Goal: Information Seeking & Learning: Learn about a topic

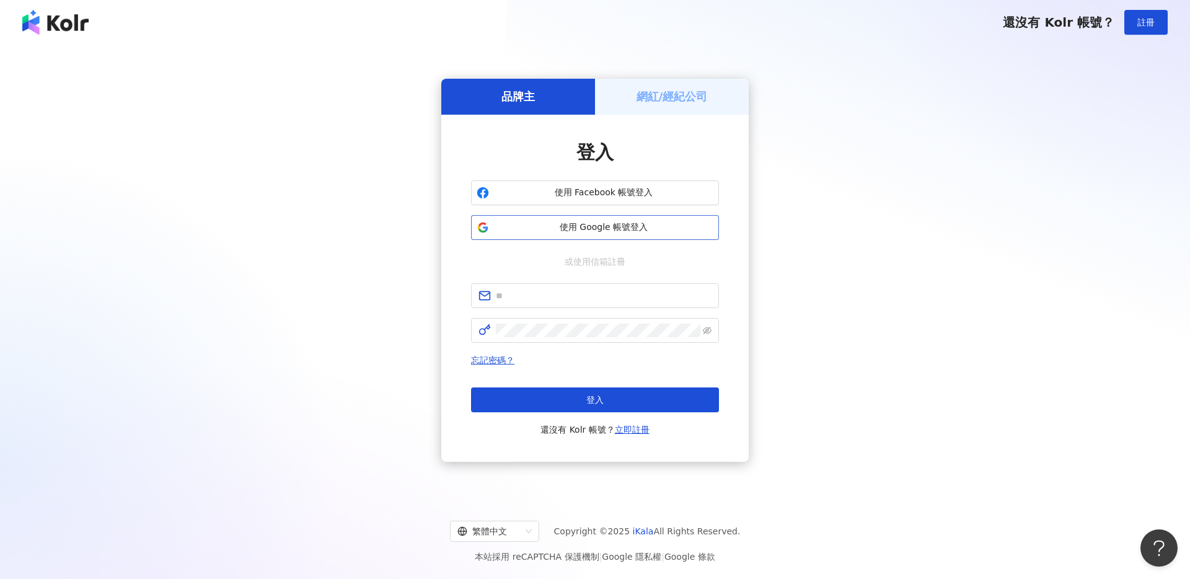
click at [589, 234] on button "使用 Google 帳號登入" at bounding box center [595, 227] width 248 height 25
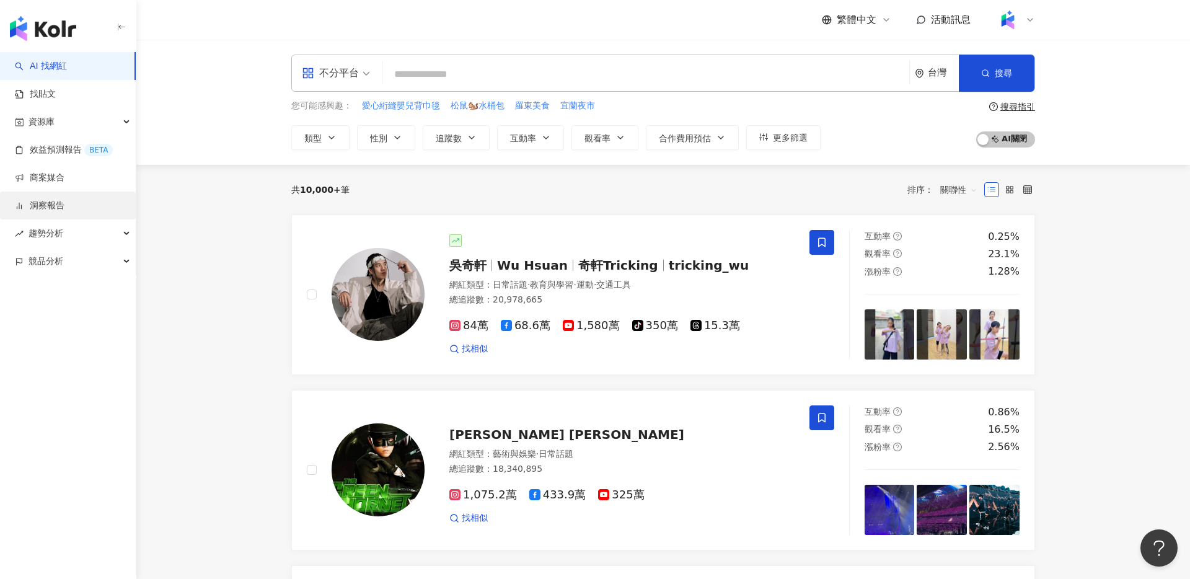
click at [64, 209] on link "洞察報告" at bounding box center [40, 206] width 50 height 12
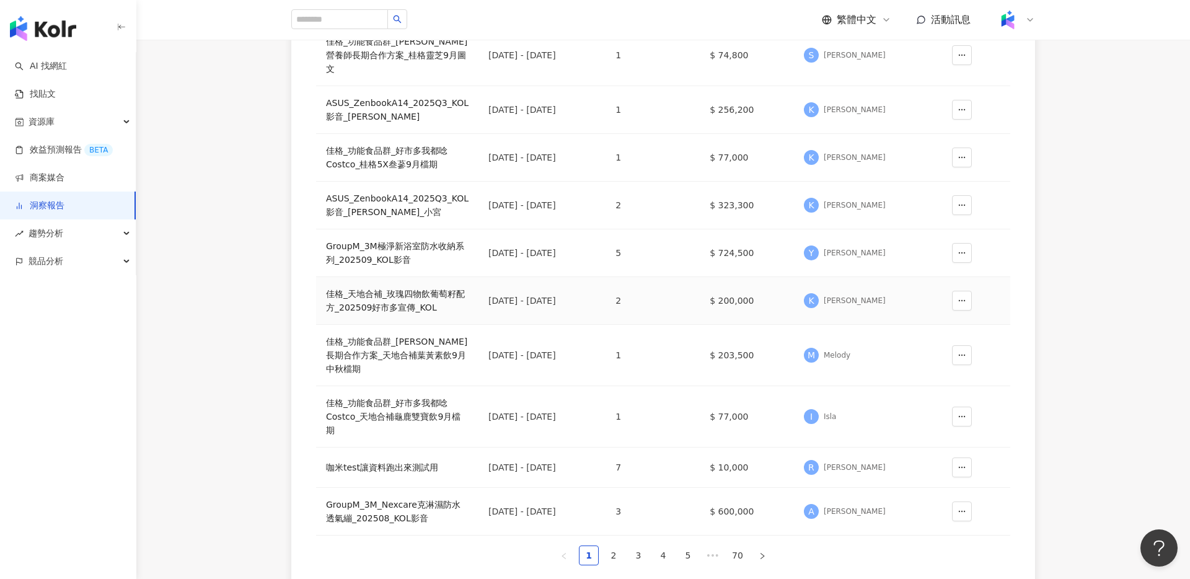
scroll to position [228, 0]
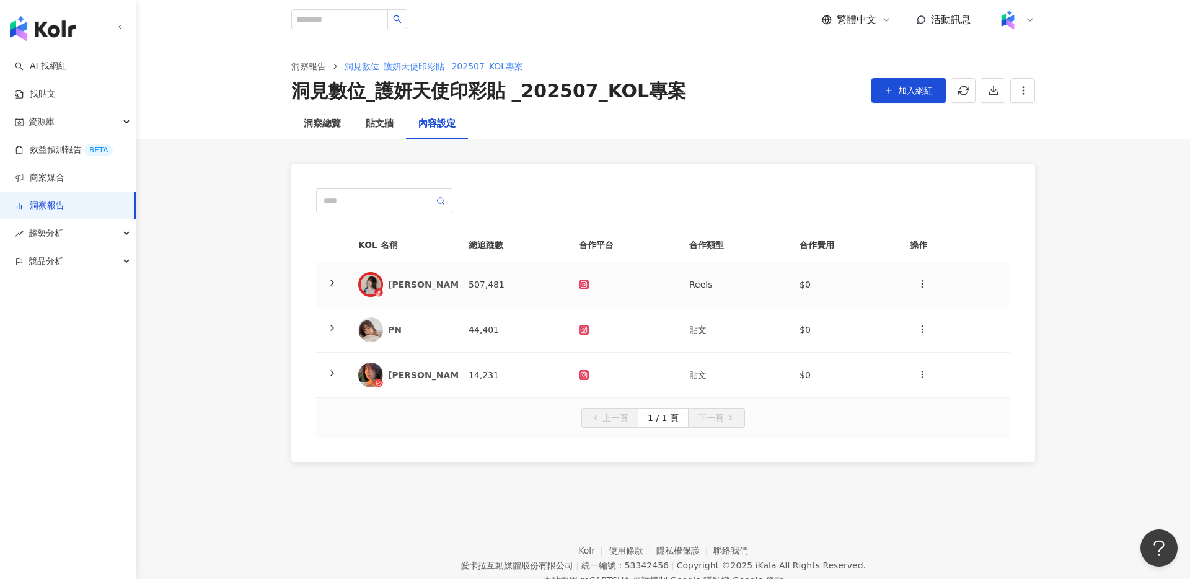
click at [331, 281] on icon at bounding box center [332, 283] width 10 height 10
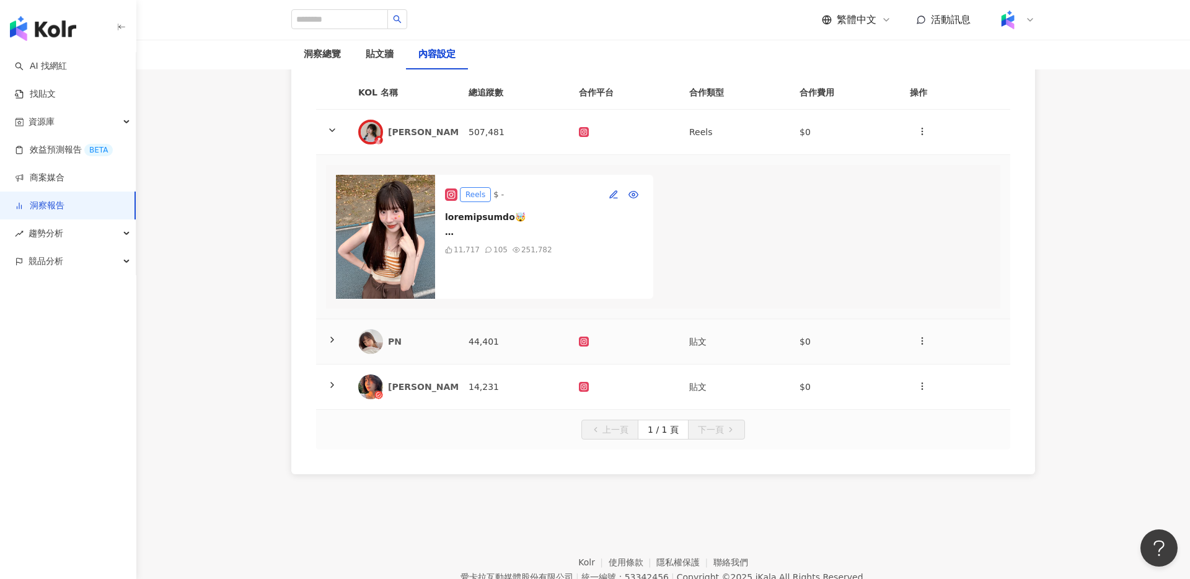
click at [332, 333] on td at bounding box center [332, 341] width 32 height 45
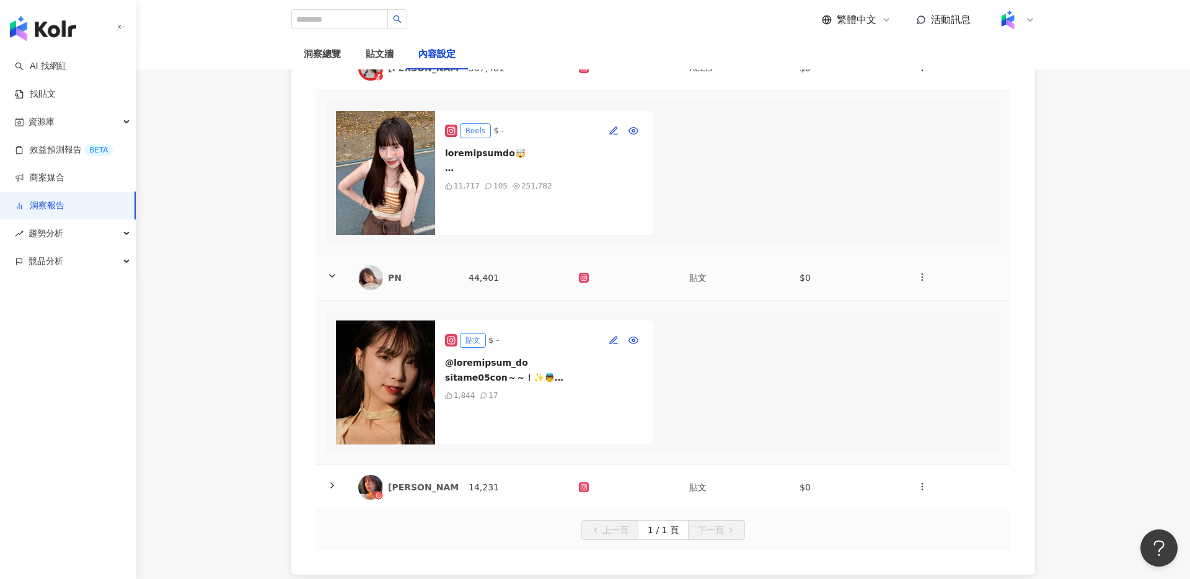
scroll to position [273, 0]
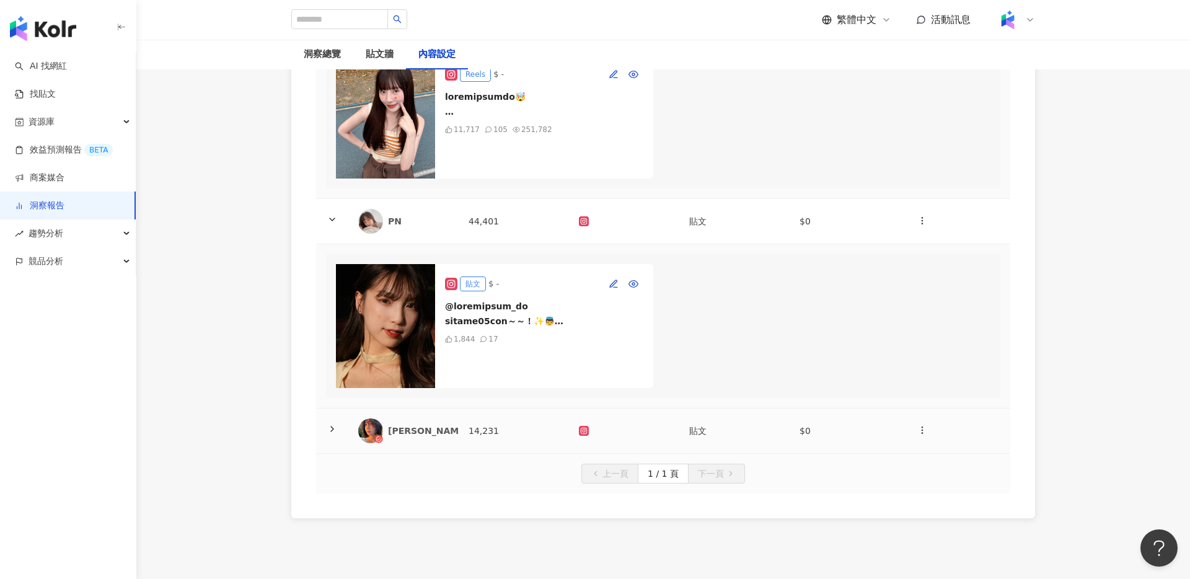
click at [331, 431] on polyline at bounding box center [332, 428] width 2 height 5
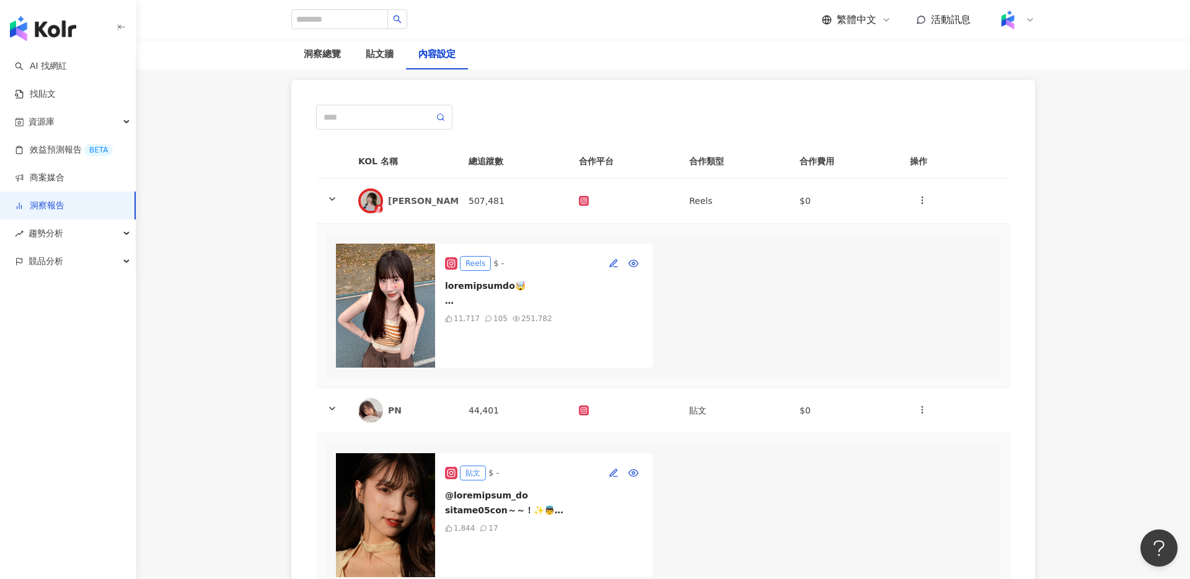
scroll to position [61, 0]
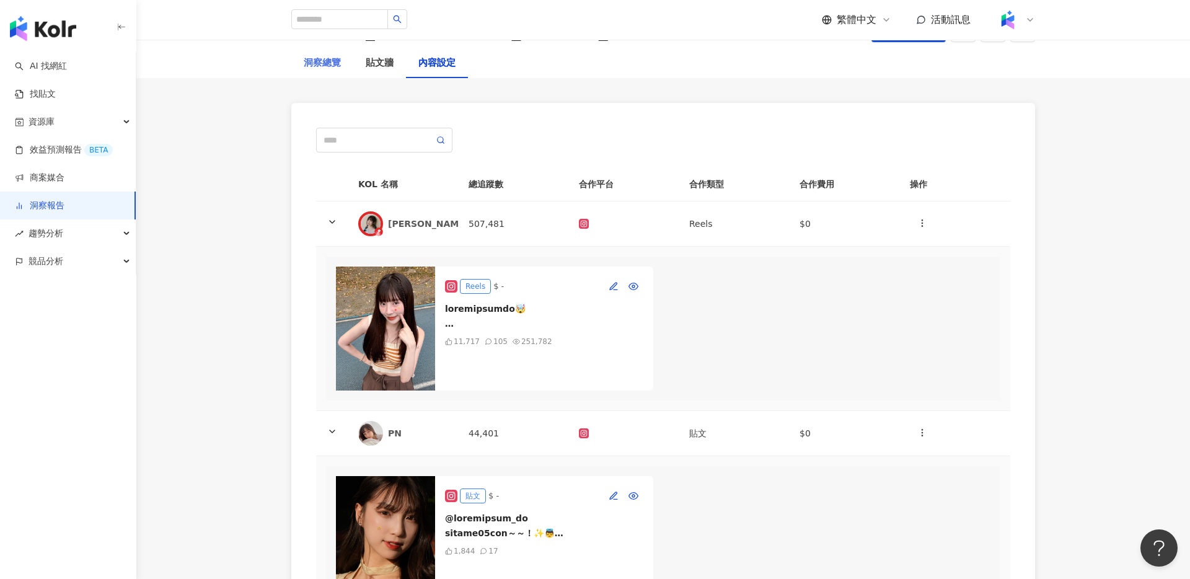
click at [322, 51] on div "洞察總覽" at bounding box center [322, 63] width 62 height 30
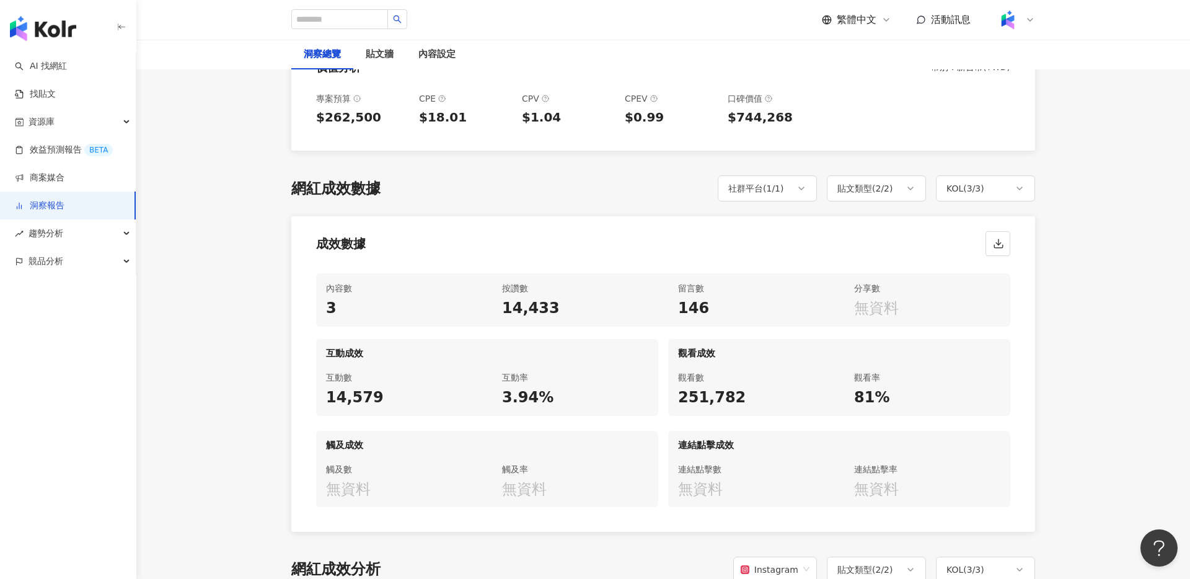
scroll to position [630, 0]
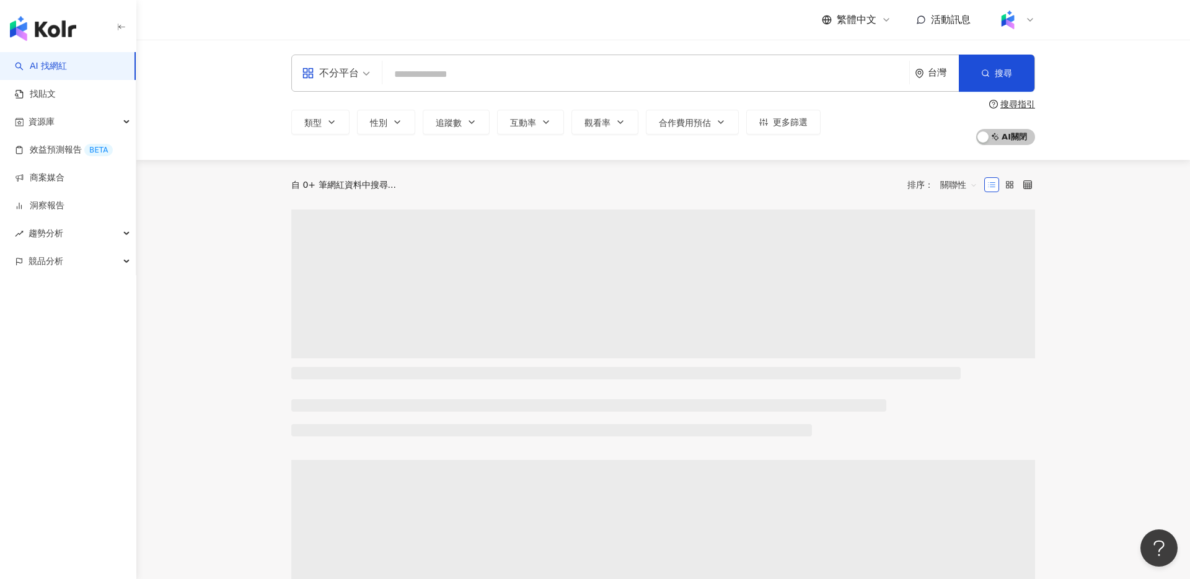
click at [550, 72] on input "search" at bounding box center [645, 75] width 517 height 24
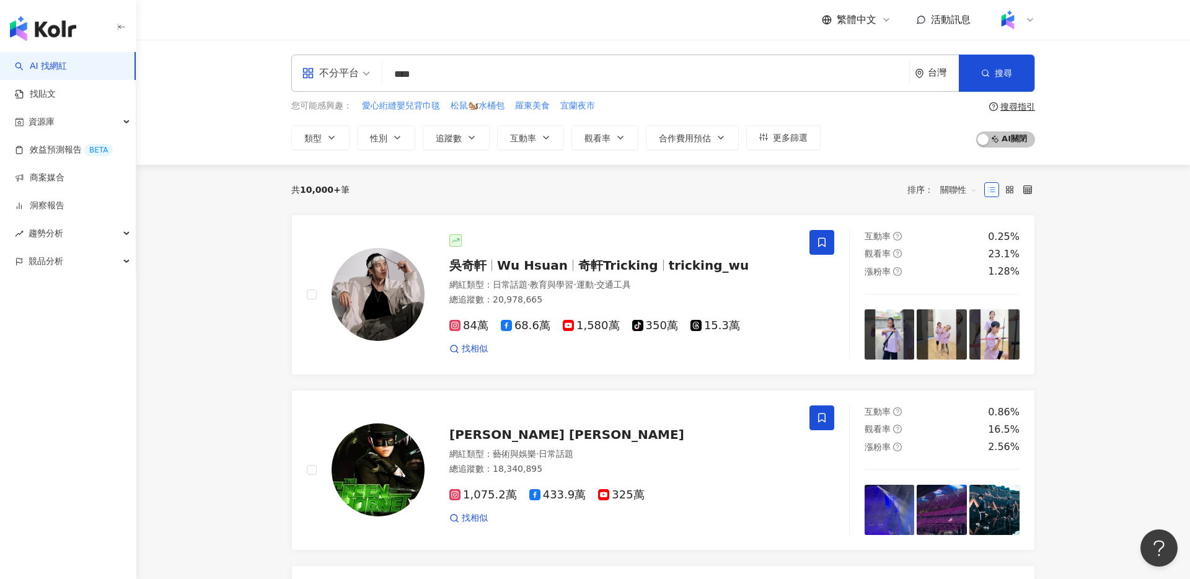
type input "***"
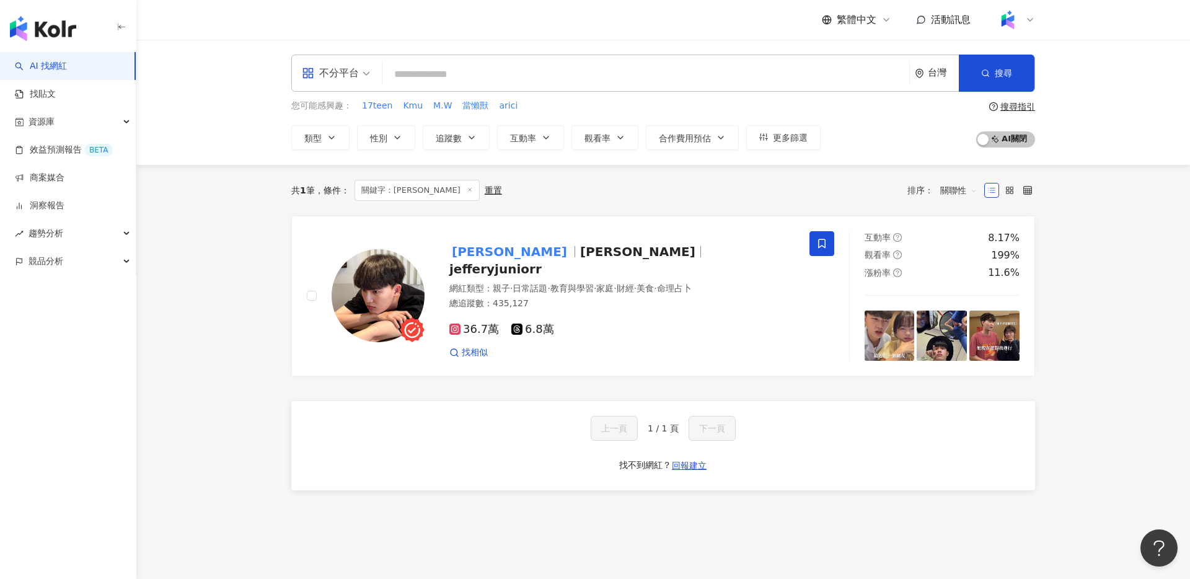
click at [1112, 107] on div "不分平台 台灣 搜尋 10365bfe-4bc2-4f79-933b-c35d2197bd4d 蔡昕澔 435,127 追蹤者 搜尋名稱、敘述、貼文含有關鍵字…" at bounding box center [663, 102] width 1054 height 125
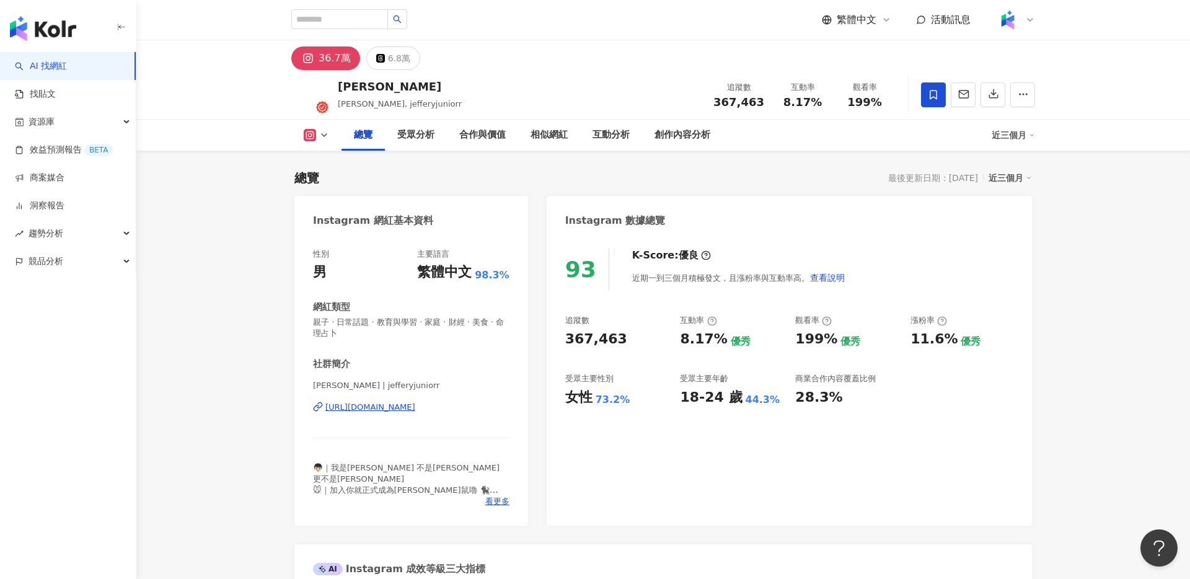
scroll to position [689, 0]
